Goal: Information Seeking & Learning: Find specific fact

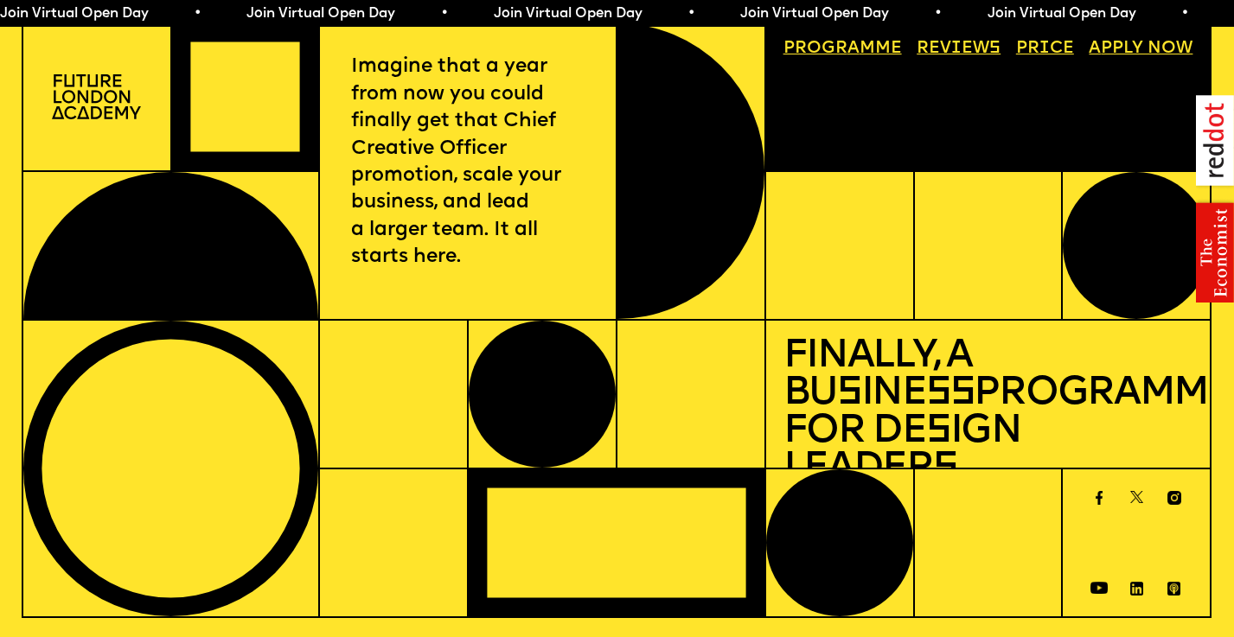
click at [1050, 37] on link "Price" at bounding box center [1044, 49] width 75 height 34
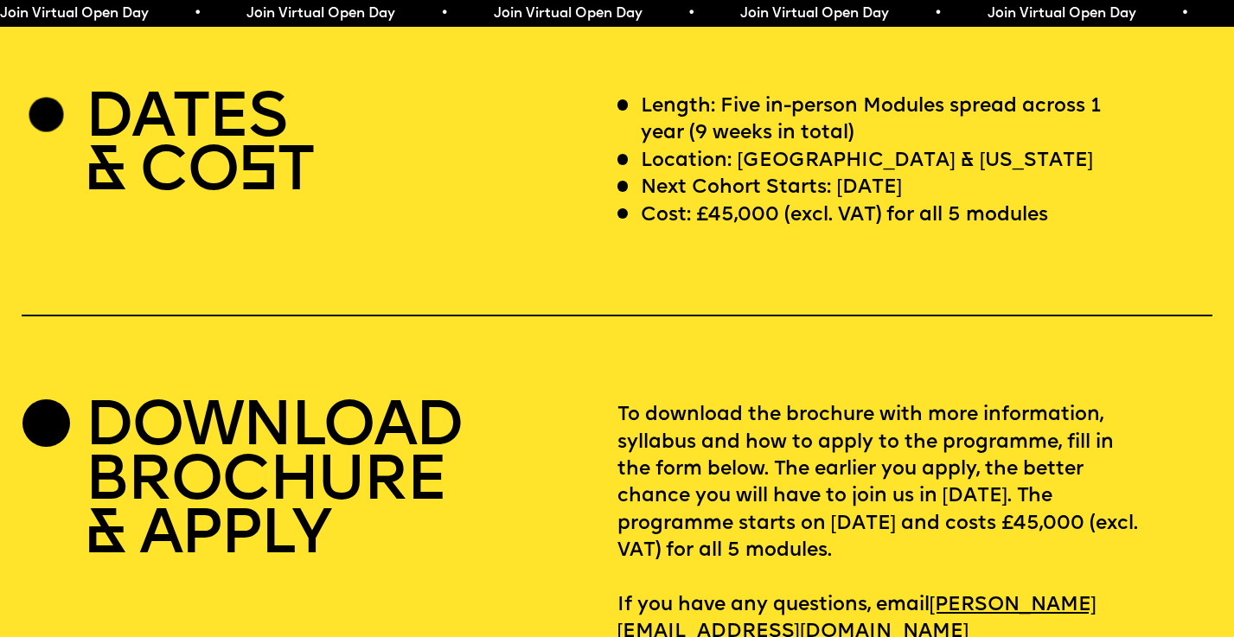
scroll to position [5047, 0]
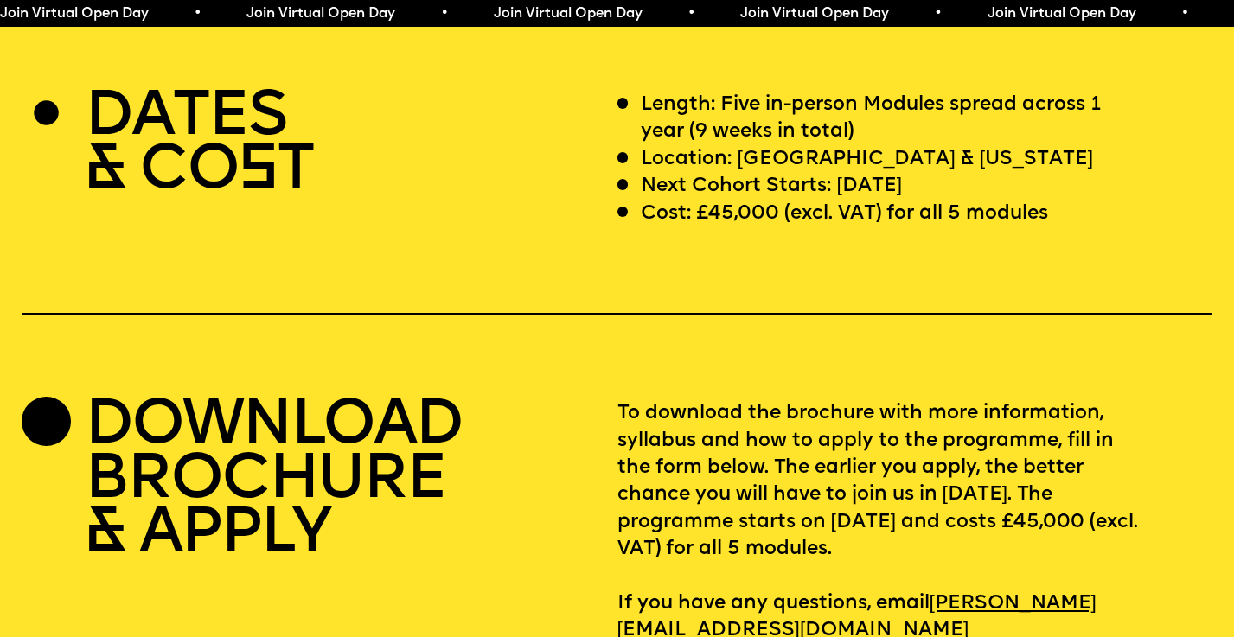
click at [747, 201] on p "Cost: £45,000 (excl. VAT) for all 5 modules" at bounding box center [844, 214] width 407 height 27
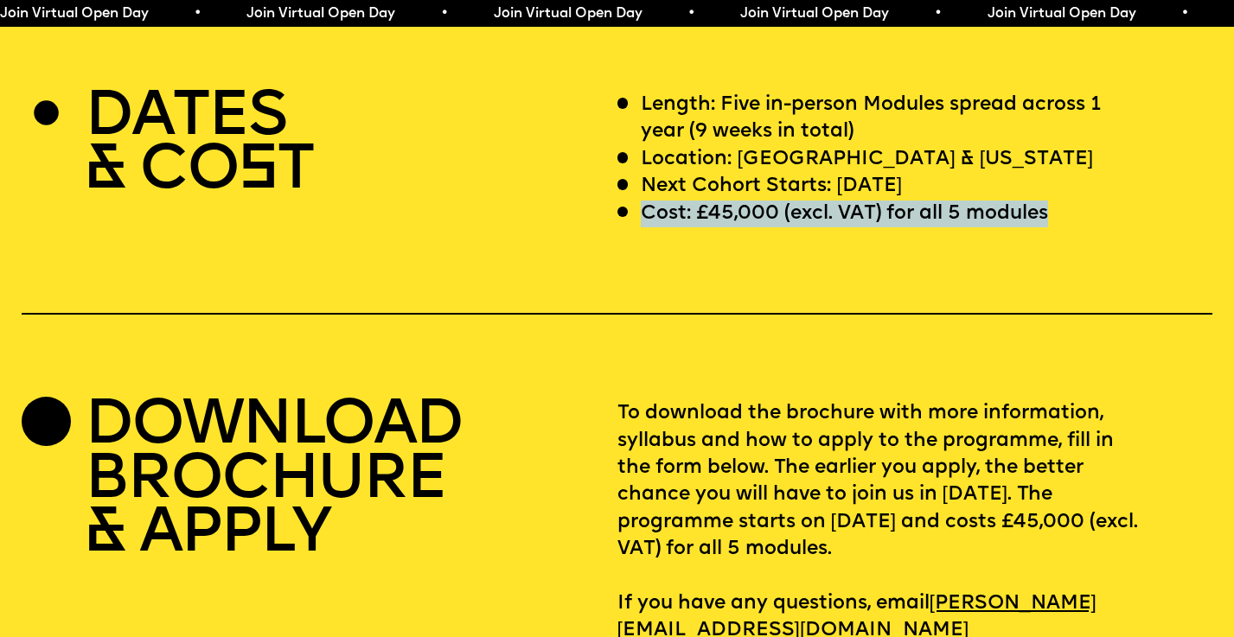
click at [747, 201] on p "Cost: £45,000 (excl. VAT) for all 5 modules" at bounding box center [844, 214] width 407 height 27
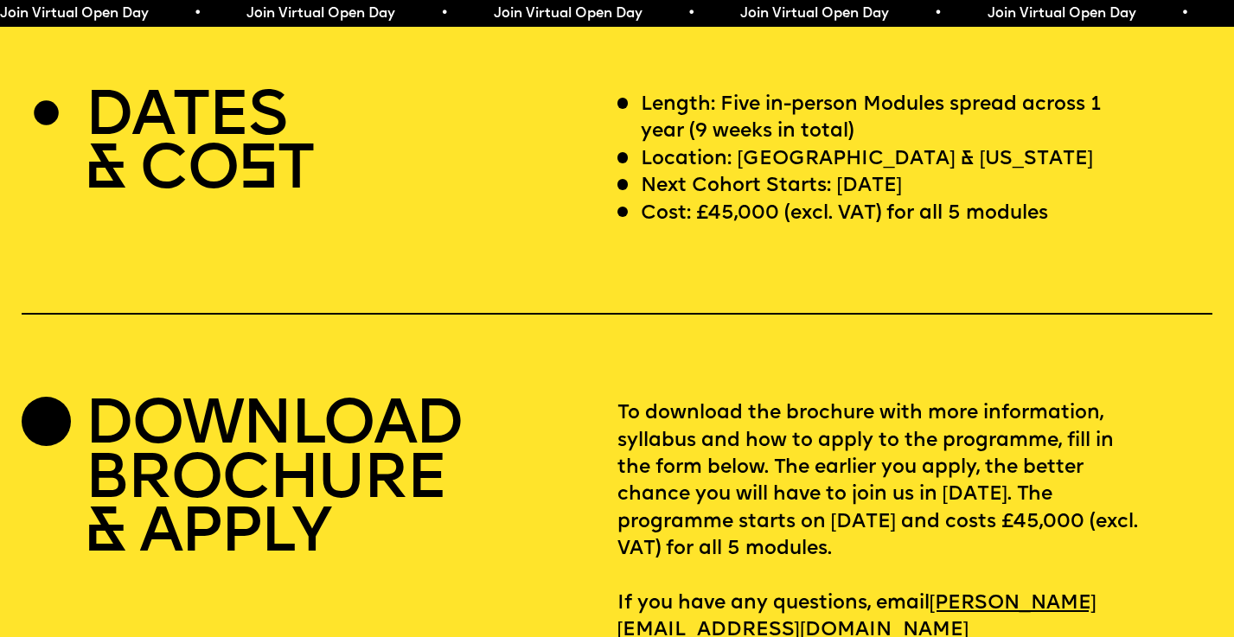
click at [711, 201] on p "Cost: £45,000 (excl. VAT) for all 5 modules" at bounding box center [844, 214] width 407 height 27
drag, startPoint x: 699, startPoint y: 189, endPoint x: 776, endPoint y: 190, distance: 77.8
click at [776, 201] on p "Cost: £45,000 (excl. VAT) for all 5 modules" at bounding box center [844, 214] width 407 height 27
copy p "£45,000"
